Goal: Find specific page/section: Find specific page/section

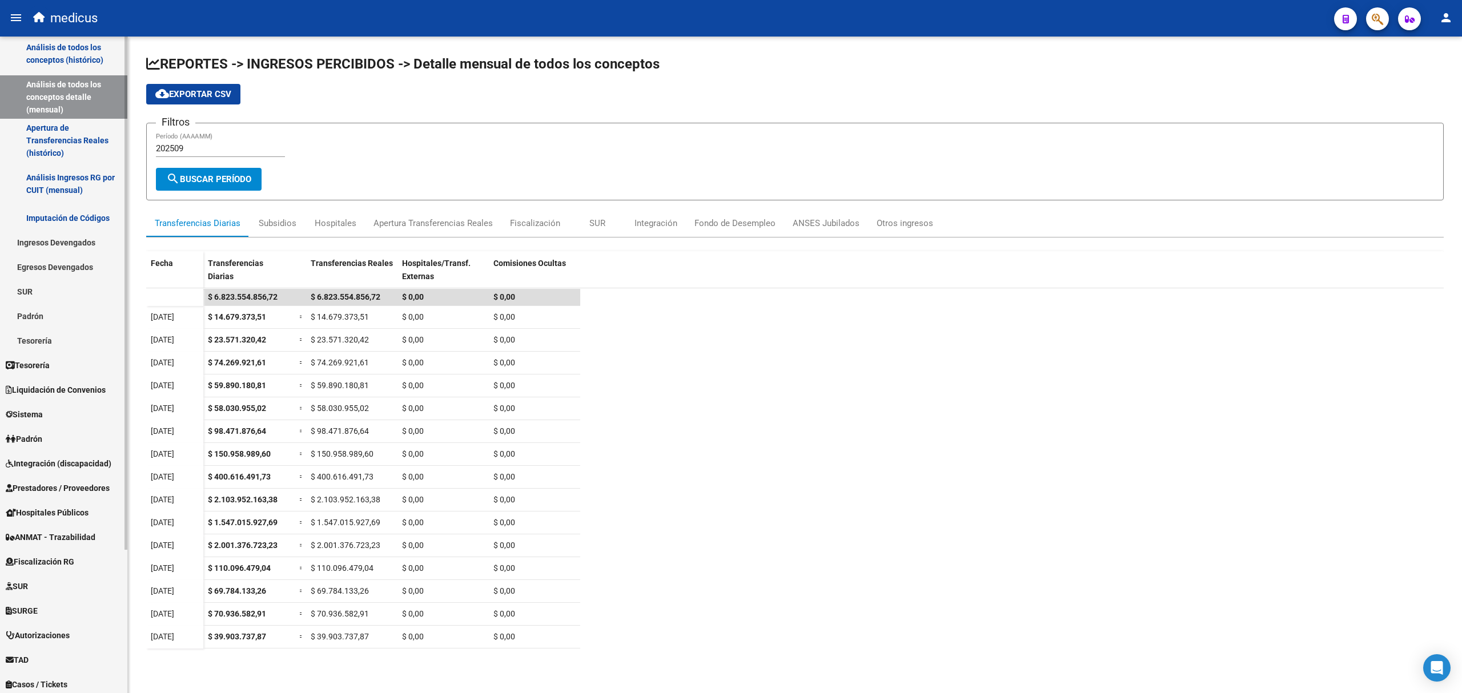
scroll to position [152, 0]
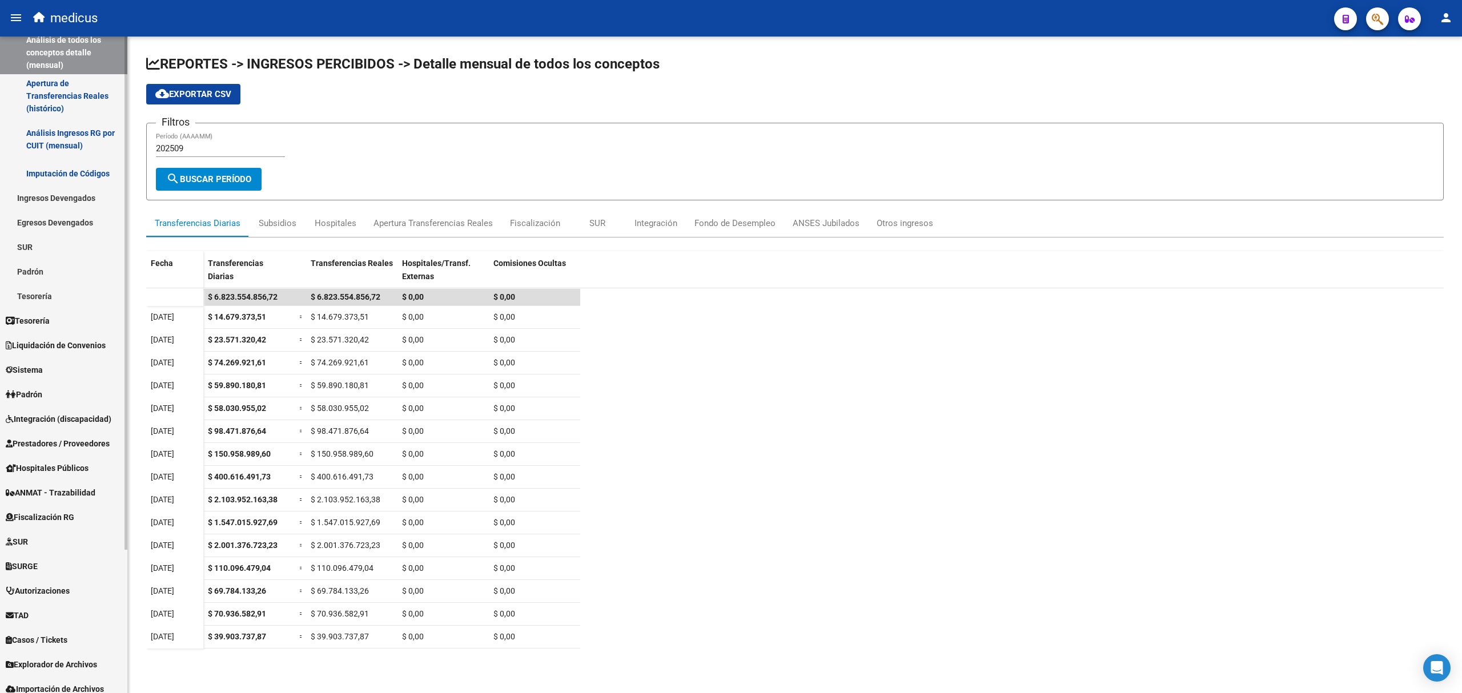
click at [61, 391] on link "Padrón" at bounding box center [63, 394] width 127 height 25
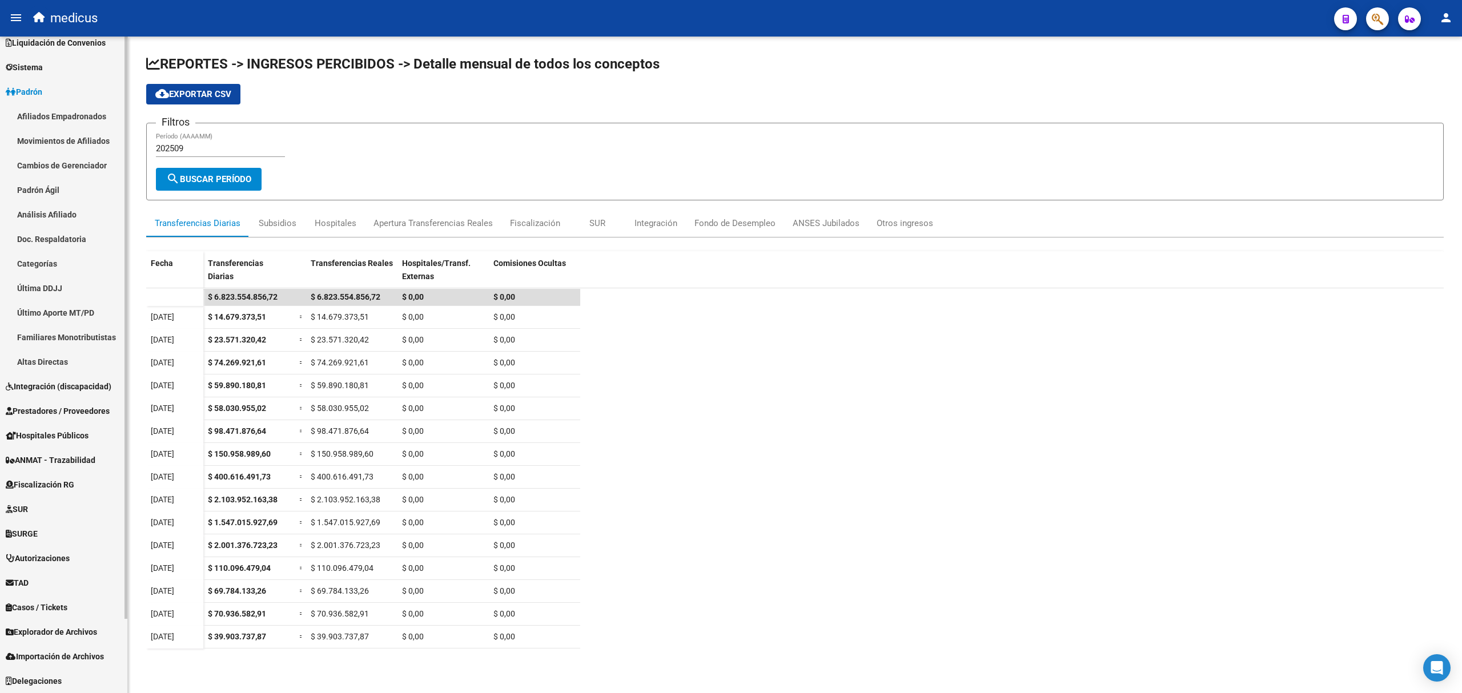
scroll to position [85, 0]
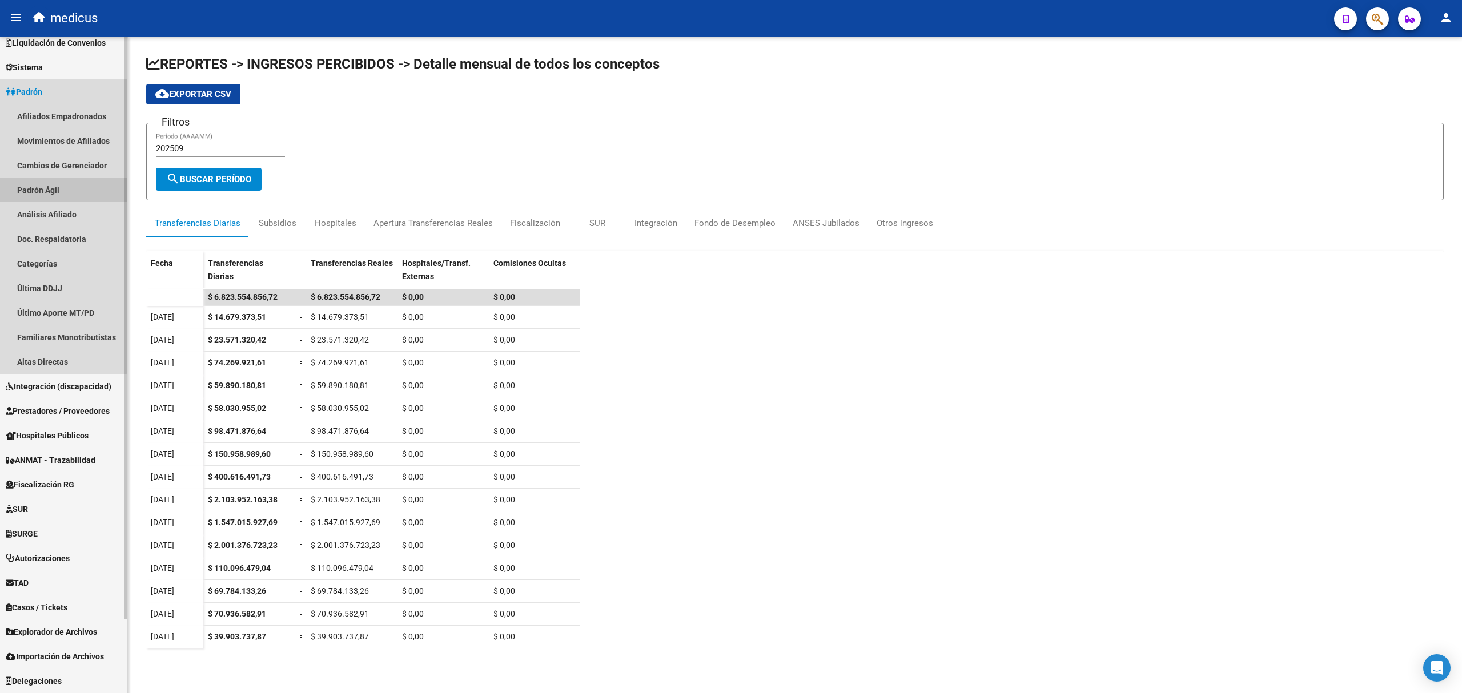
click at [49, 192] on link "Padrón Ágil" at bounding box center [63, 190] width 127 height 25
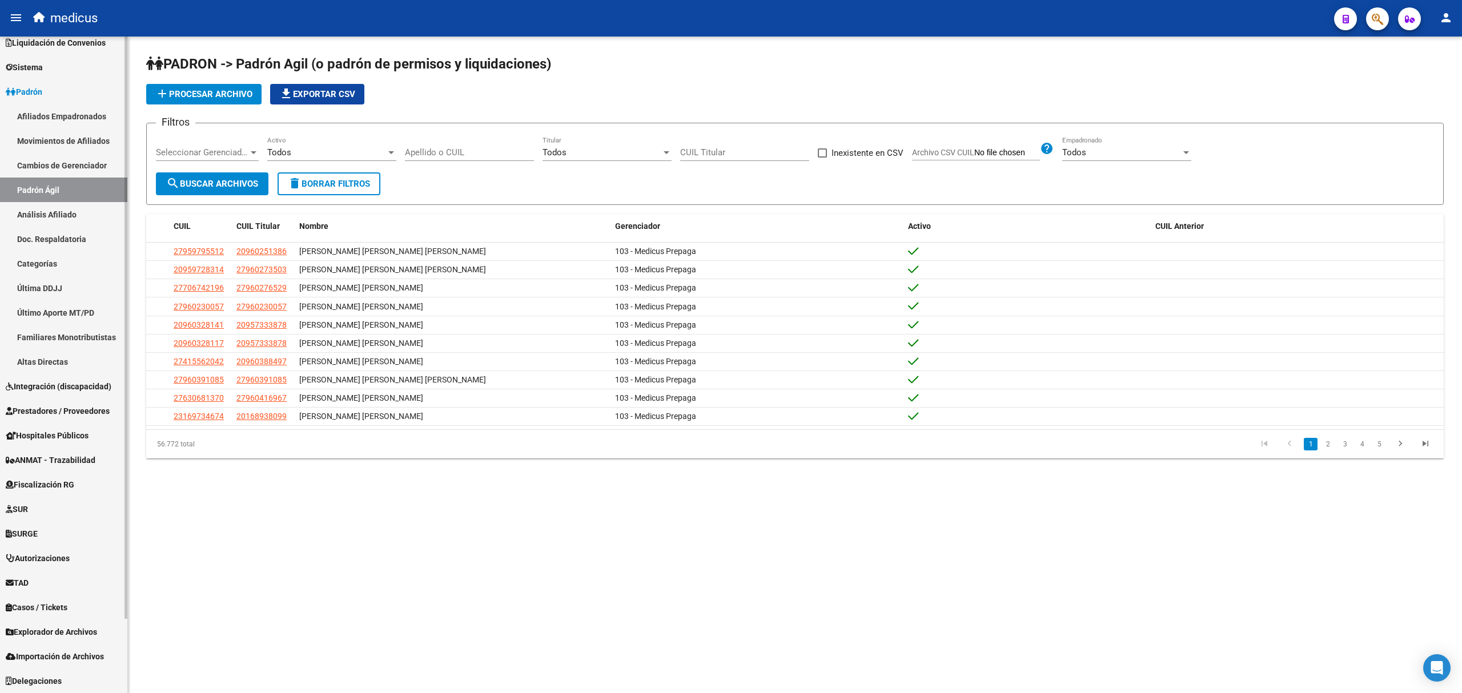
click at [71, 210] on link "Análisis Afiliado" at bounding box center [63, 214] width 127 height 25
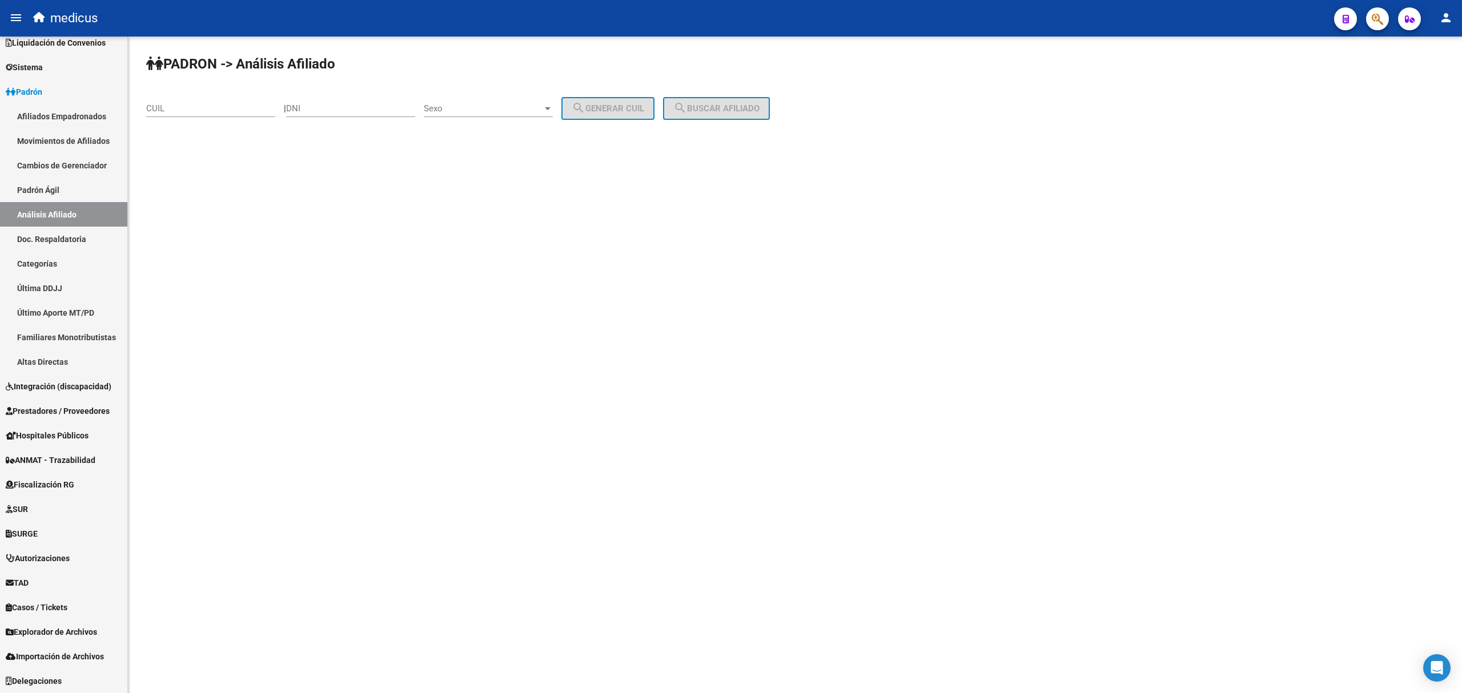
click at [154, 112] on input "CUIL" at bounding box center [210, 108] width 129 height 10
